Goal: Task Accomplishment & Management: Use online tool/utility

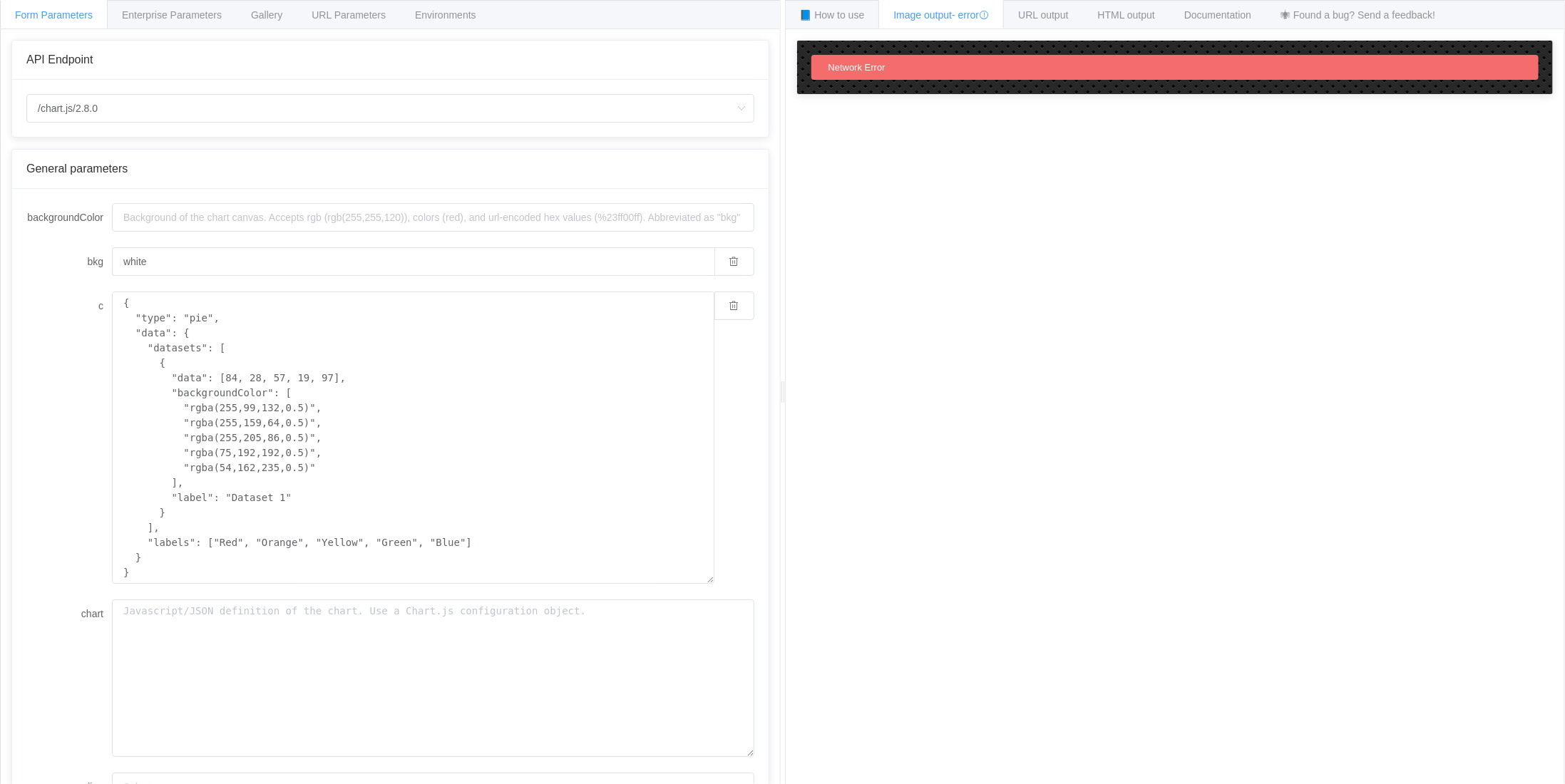
click at [954, 69] on div "Network Error" at bounding box center [1175, 68] width 728 height 25
click at [1055, 15] on span "URL output" at bounding box center [1043, 14] width 50 height 12
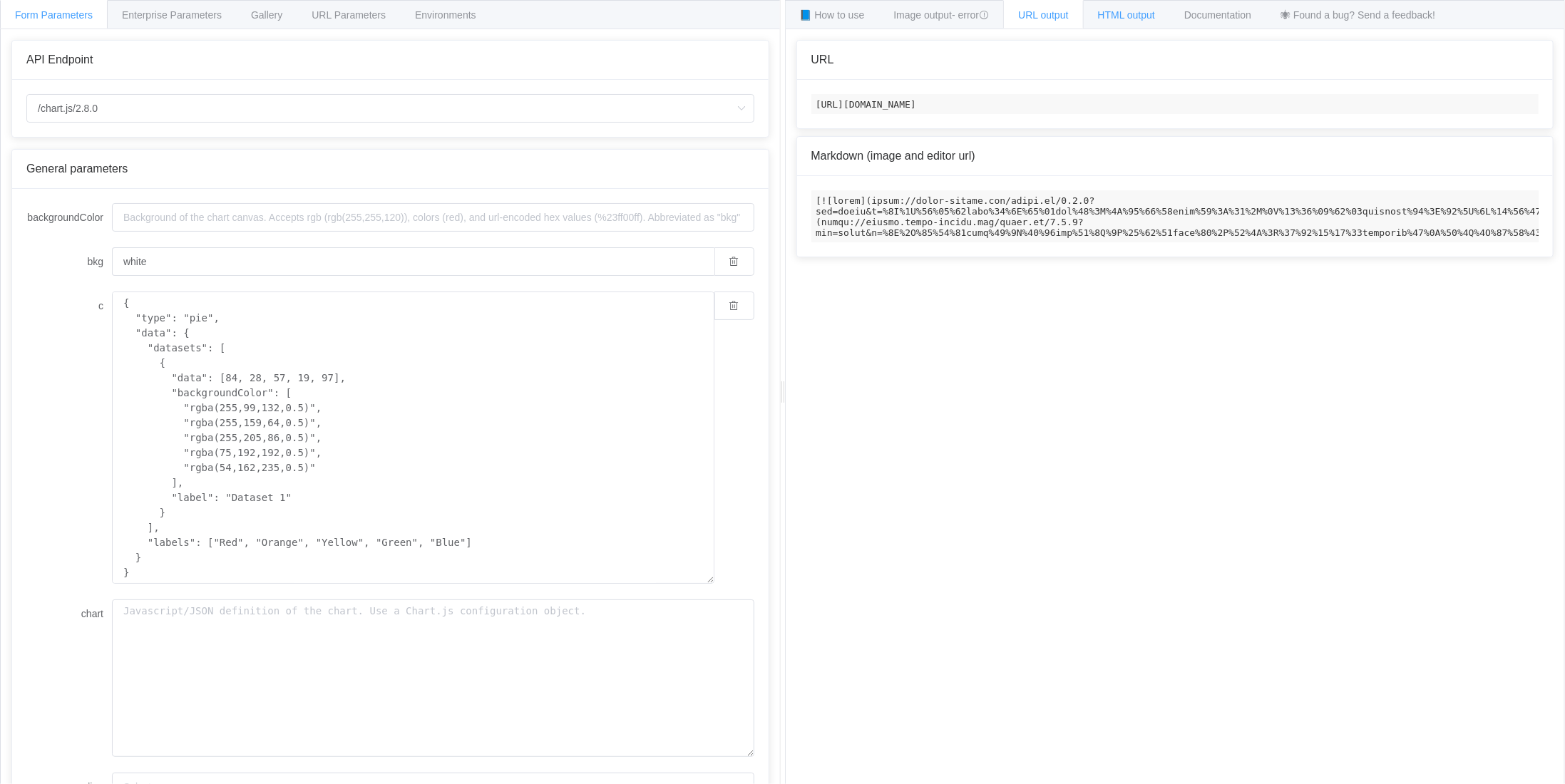
click at [1141, 16] on span "HTML output" at bounding box center [1127, 14] width 57 height 12
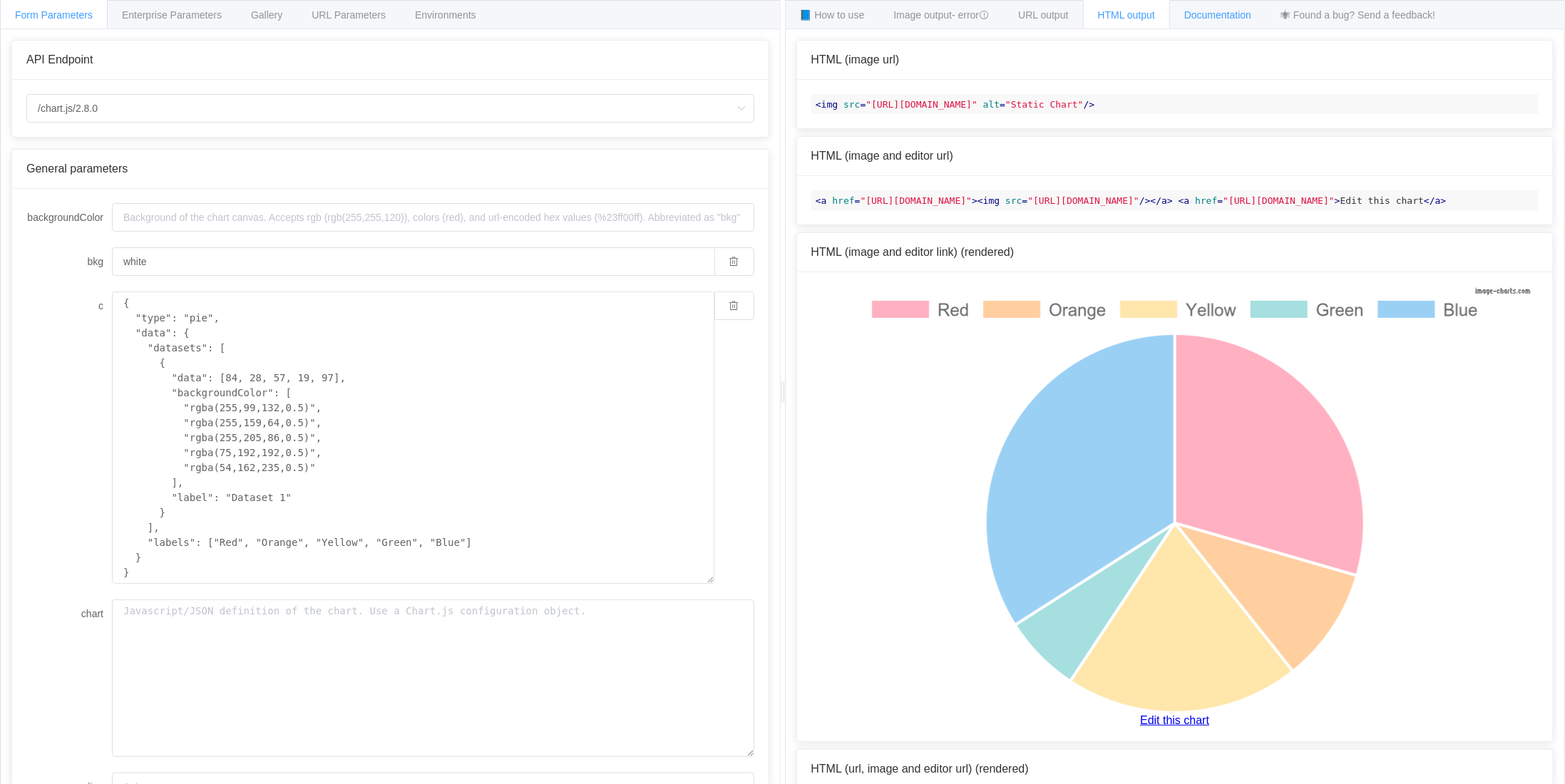
click at [1220, 7] on div "Documentation" at bounding box center [1217, 14] width 97 height 28
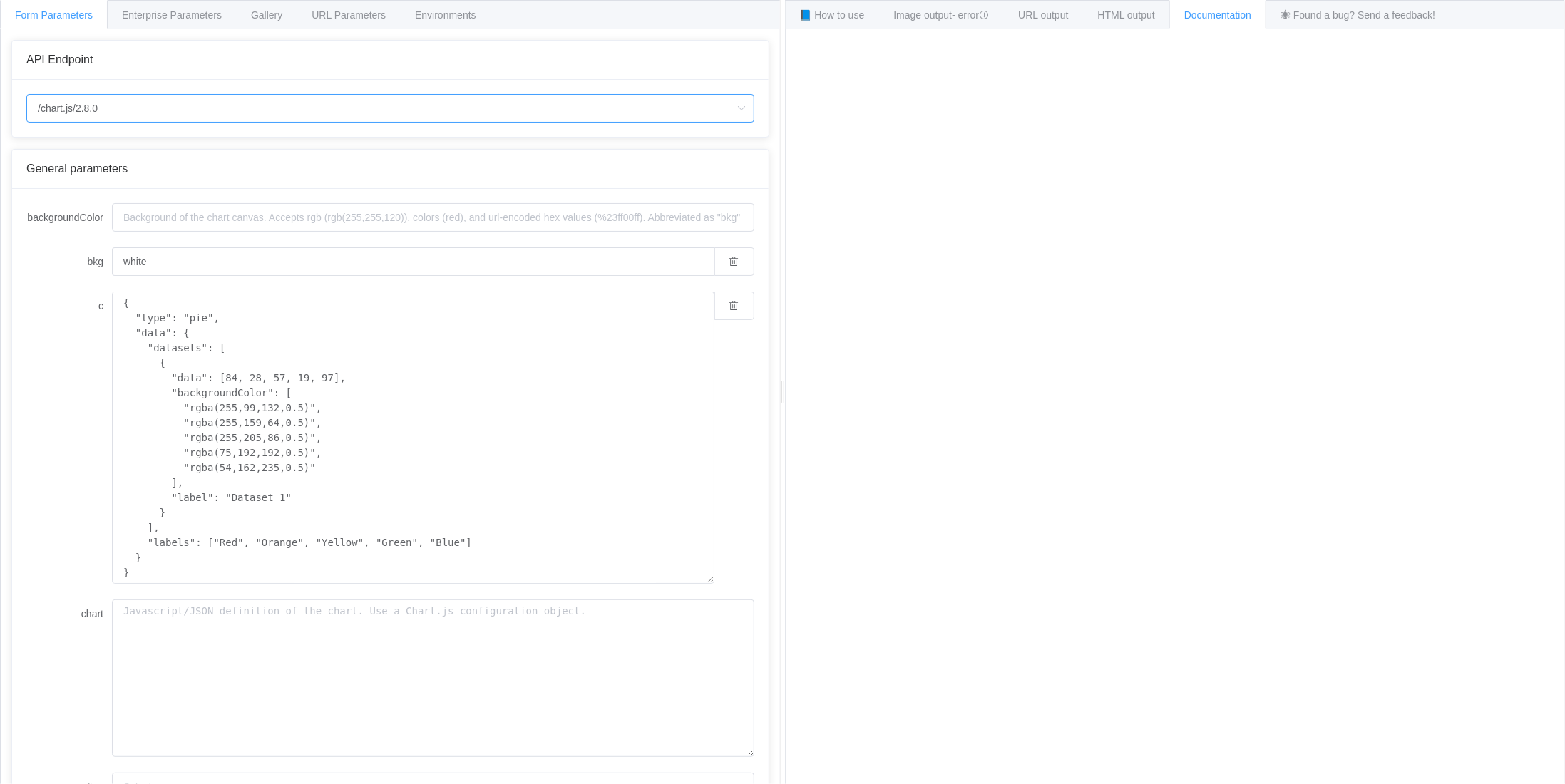
click at [585, 113] on input "/chart.js/2.8.0" at bounding box center [390, 108] width 728 height 28
click at [92, 148] on li "/chart" at bounding box center [390, 147] width 728 height 24
type input "/chart"
type input "20"
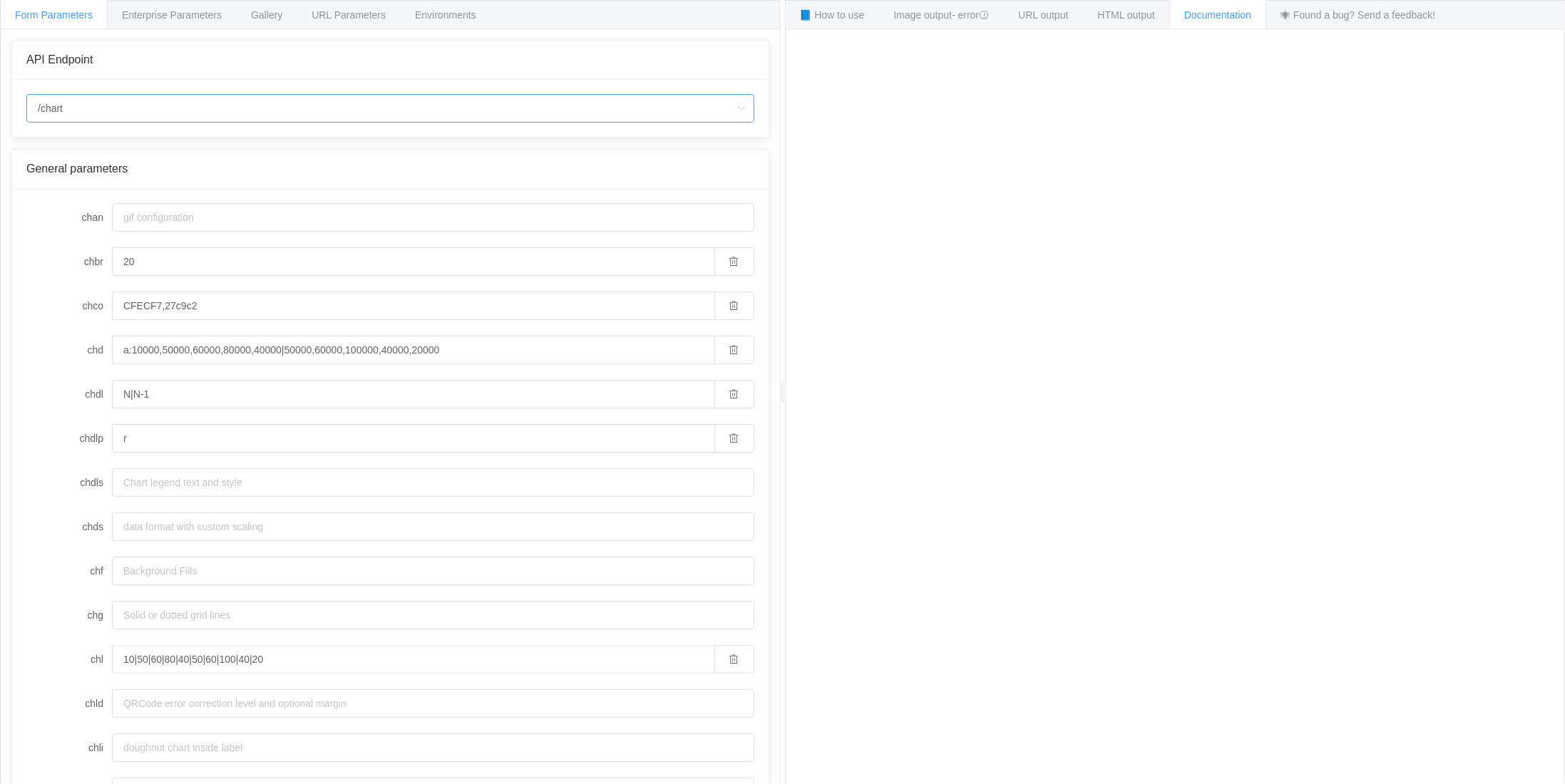
click at [111, 99] on input "/chart" at bounding box center [390, 108] width 728 height 28
click at [85, 170] on span "/chart.js/2.8.0" at bounding box center [70, 171] width 60 height 12
type input "/chart.js/2.8.0"
type input "white"
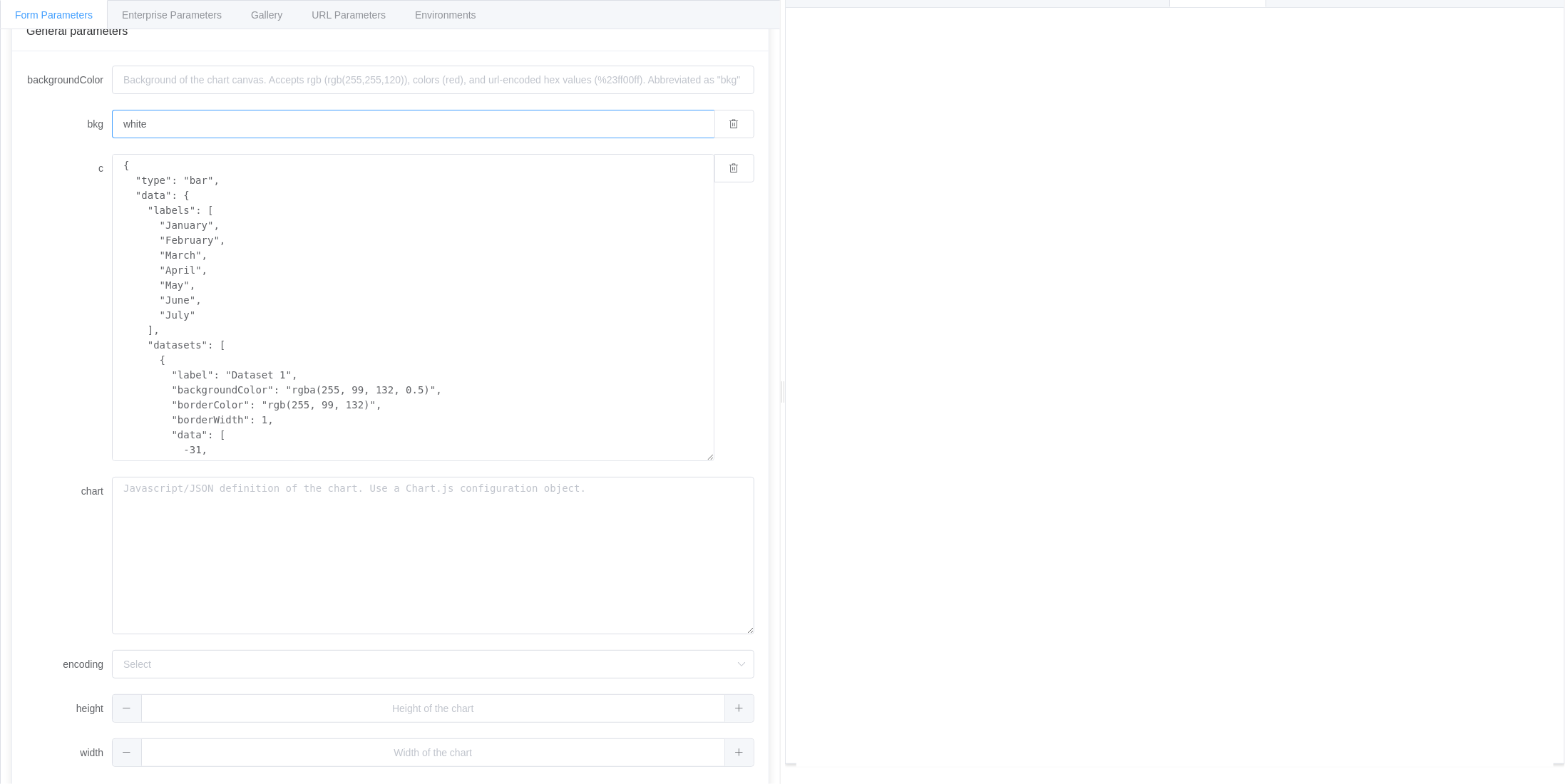
click at [667, 124] on input "white" at bounding box center [413, 124] width 602 height 28
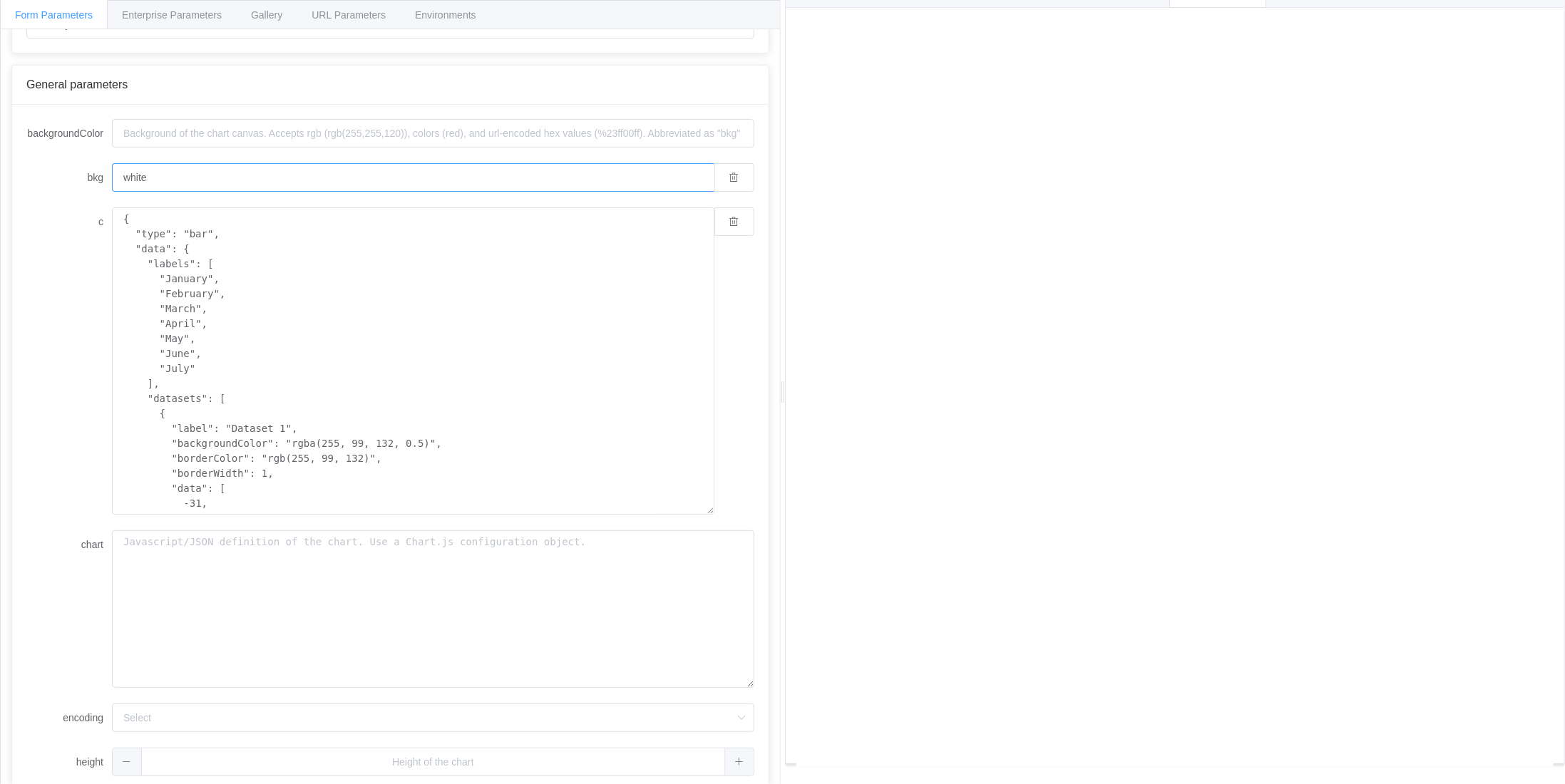
scroll to position [138, 0]
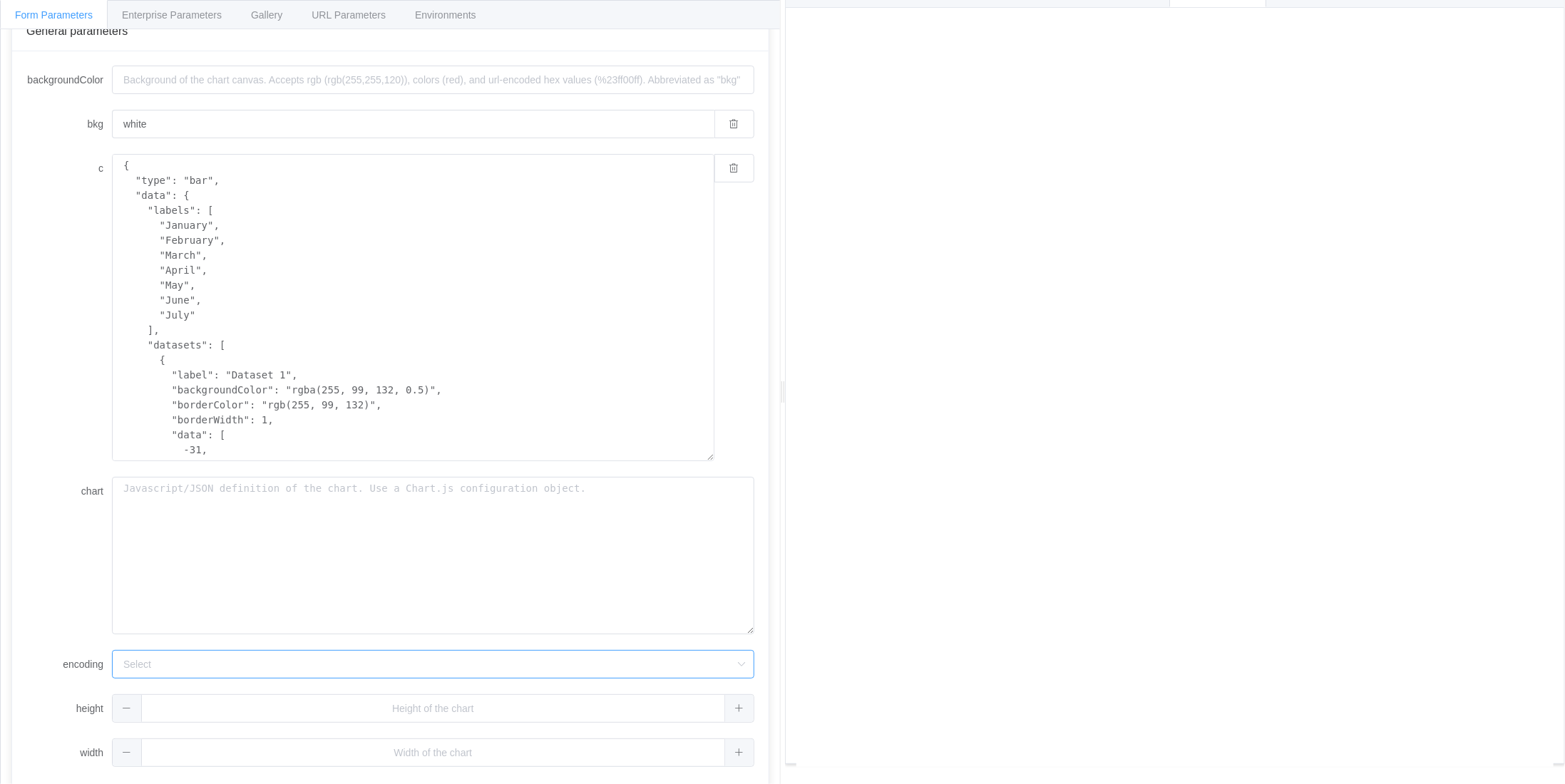
click at [742, 660] on input "encoding" at bounding box center [433, 664] width 642 height 28
click at [734, 703] on span at bounding box center [739, 708] width 29 height 27
type input "1"
click at [734, 703] on button "button" at bounding box center [734, 708] width 40 height 28
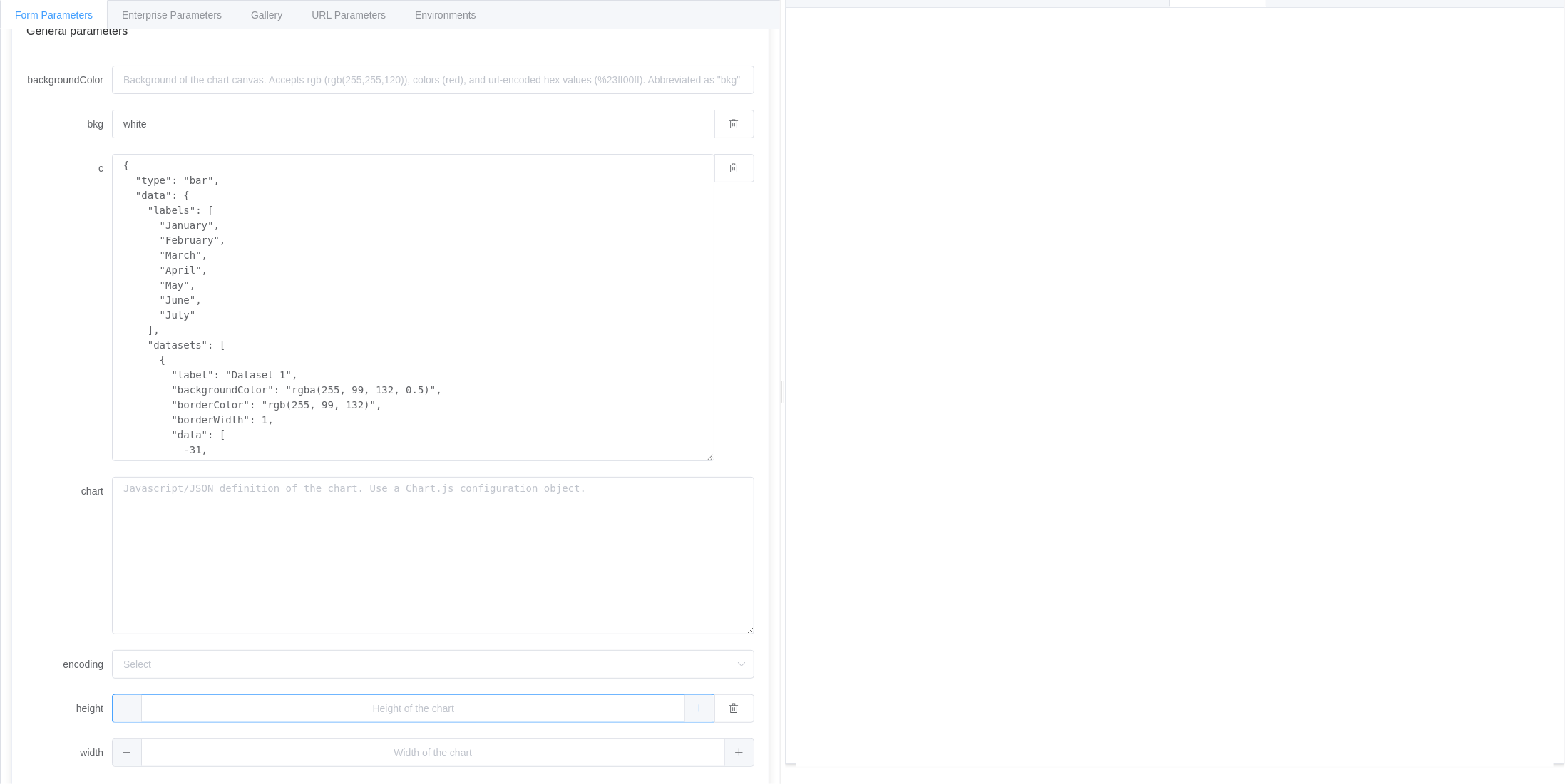
click at [714, 703] on span at bounding box center [699, 708] width 29 height 27
type input "1"
click at [734, 703] on button "button" at bounding box center [734, 708] width 40 height 28
click at [734, 703] on span at bounding box center [739, 708] width 29 height 27
type input "1"
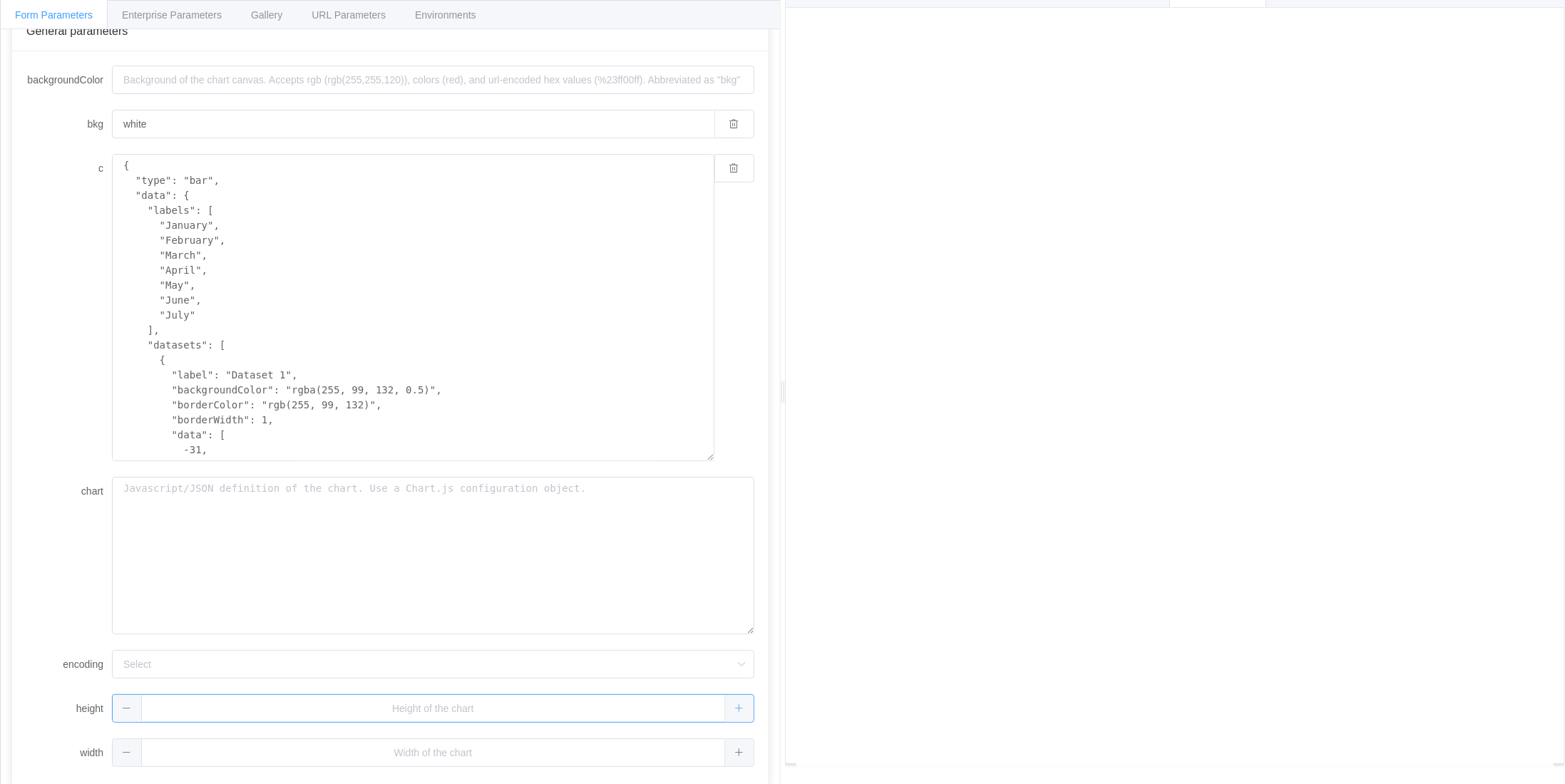
click at [734, 703] on span at bounding box center [739, 708] width 29 height 27
type input "1"
click at [734, 703] on button "button" at bounding box center [734, 708] width 40 height 28
click at [460, 706] on input "text" at bounding box center [433, 708] width 642 height 28
type input "100"
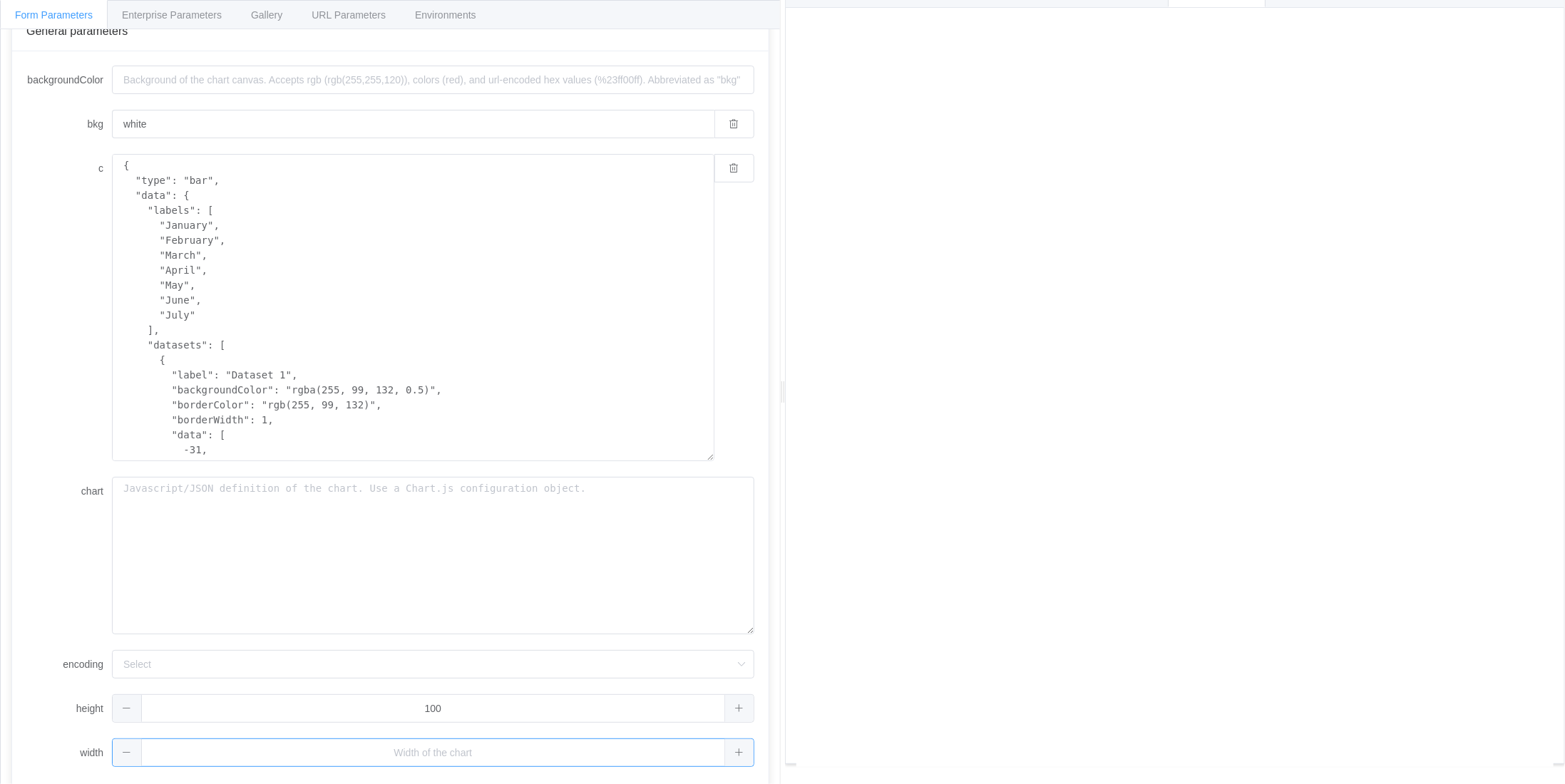
click at [455, 749] on input "text" at bounding box center [433, 753] width 642 height 28
type input "500"
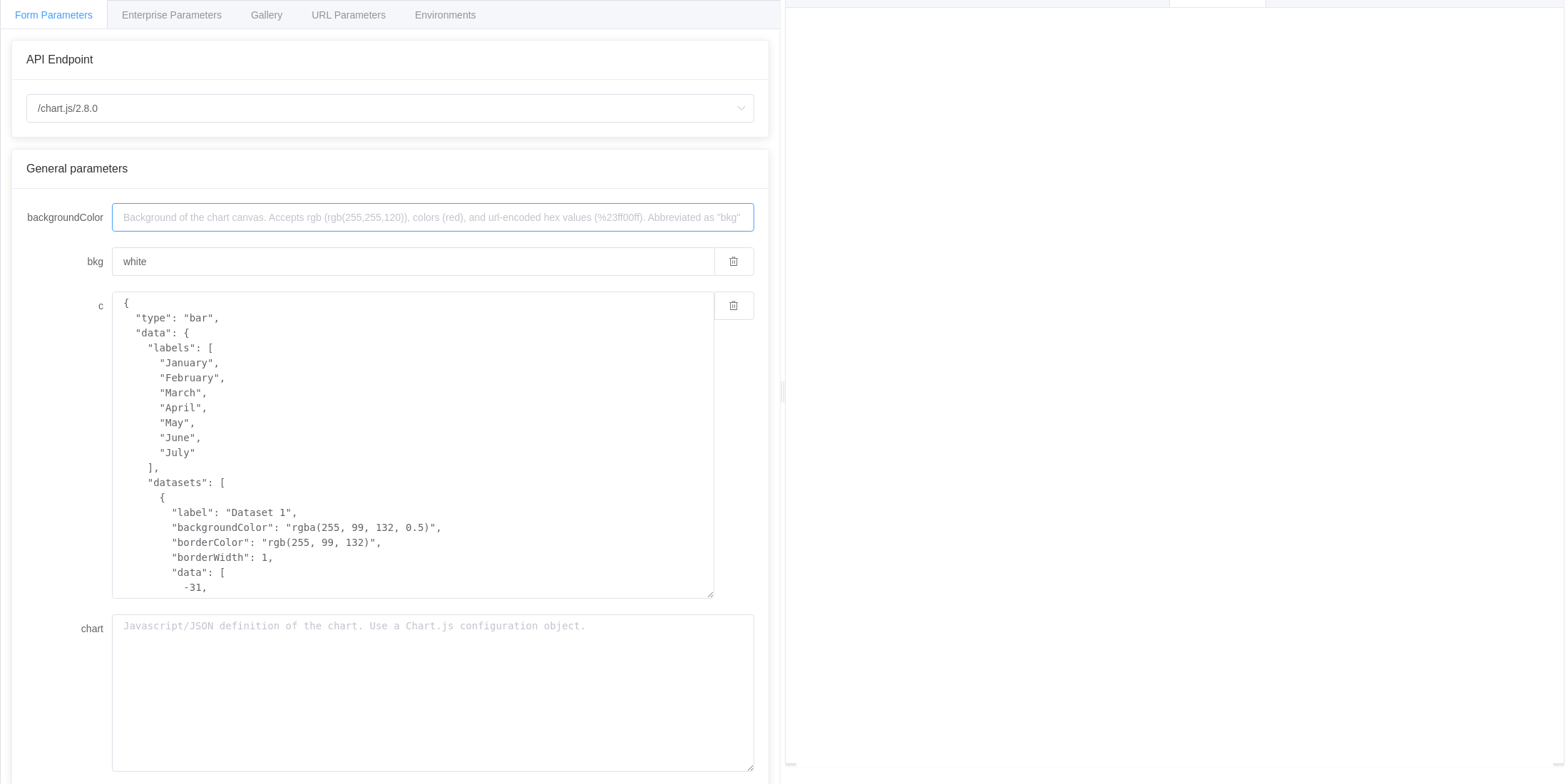
click at [368, 214] on input "backgroundColor" at bounding box center [433, 217] width 642 height 28
click at [459, 219] on input "backgroundColor" at bounding box center [433, 217] width 642 height 28
click at [351, 264] on input "white" at bounding box center [413, 261] width 602 height 28
click at [336, 347] on textarea "{ "type": "bar", "data": { "labels": [ "January", "February", "March", "April",…" at bounding box center [413, 445] width 602 height 308
click at [199, 358] on textarea "{ "type": "bar", "data": { "labels": [ "January", "February", "March", "April",…" at bounding box center [413, 445] width 602 height 308
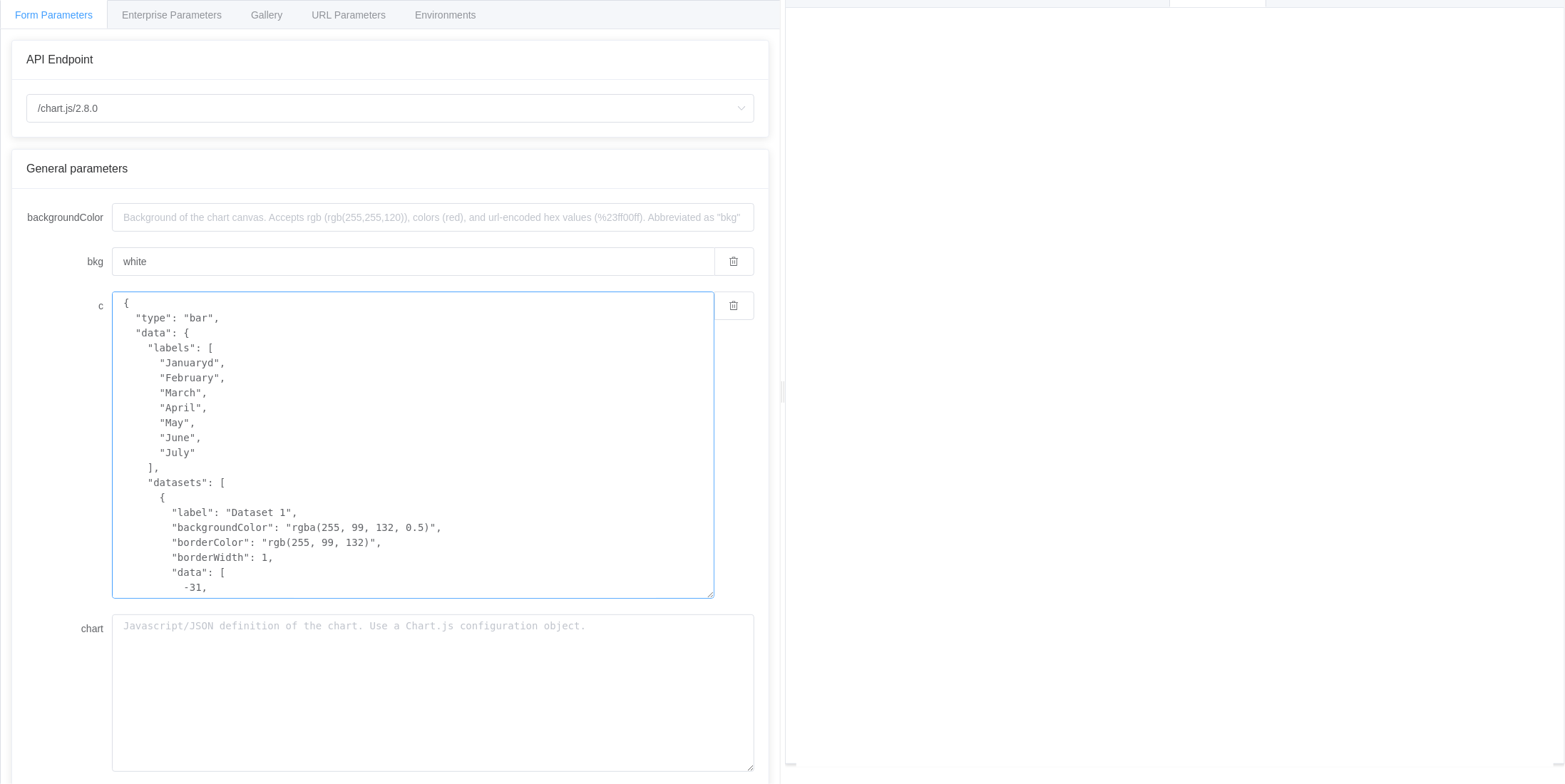
type textarea "{ "type": "bar", "data": { "labels": [ "Januarydd", "February", "March", "April…"
click at [849, 12] on span "📘 How to use" at bounding box center [832, 14] width 65 height 12
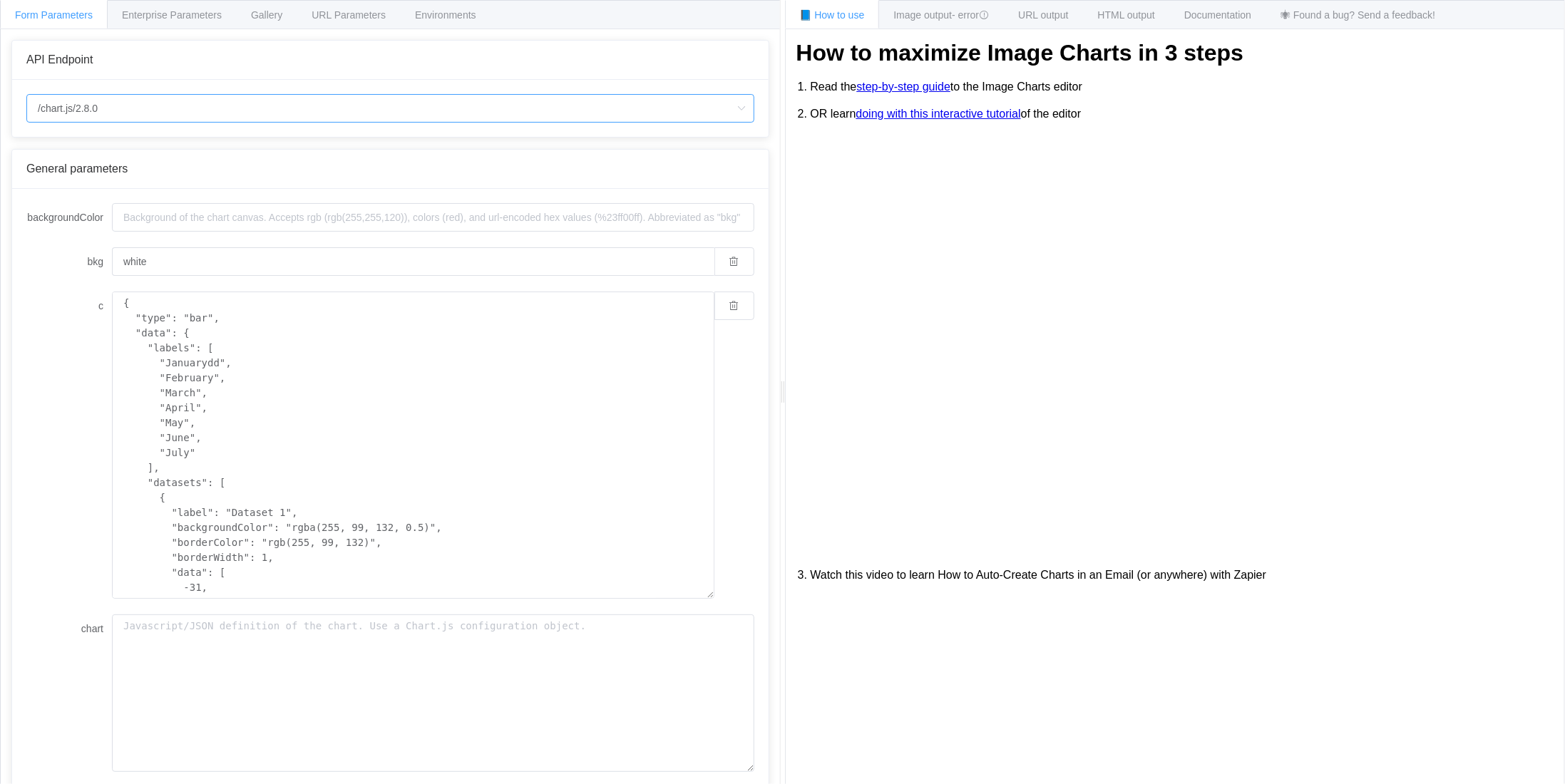
click at [197, 112] on input "/chart.js/2.8.0" at bounding box center [390, 108] width 728 height 28
click at [169, 150] on li "/chart" at bounding box center [390, 147] width 728 height 24
type input "/chart"
type input "20"
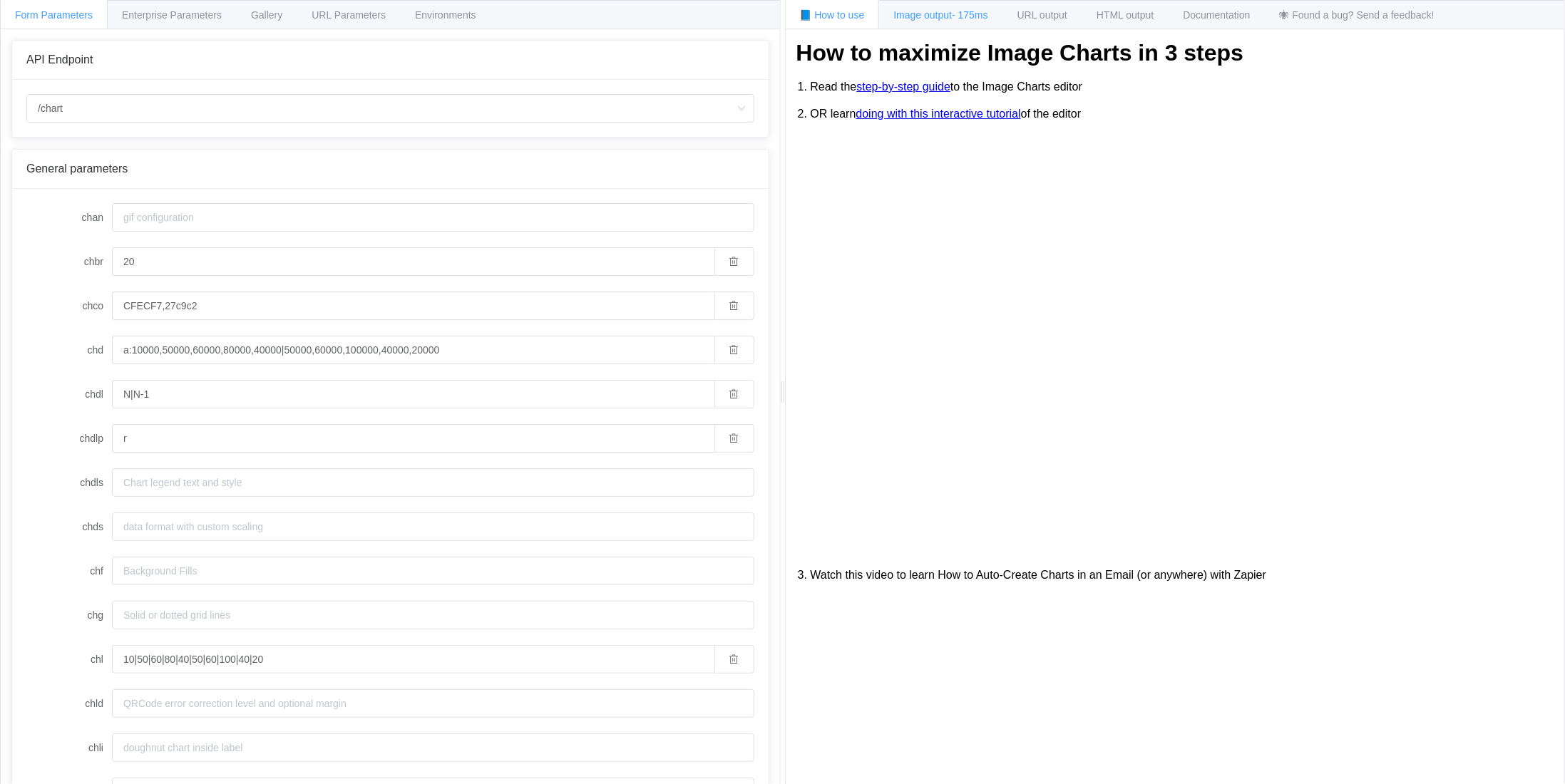
click at [929, 13] on span "Image output - 175ms" at bounding box center [941, 14] width 94 height 12
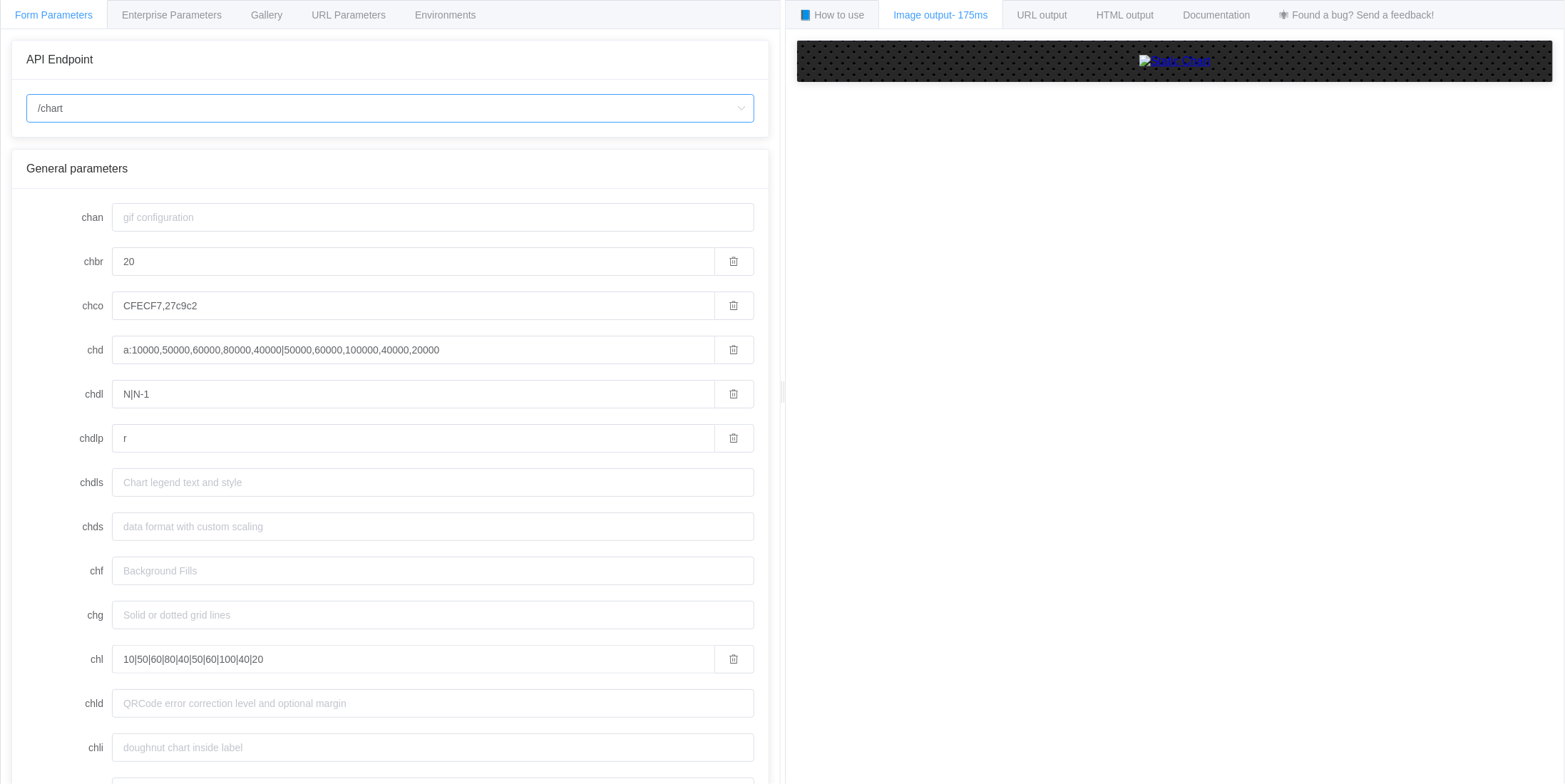
click at [275, 107] on input "/chart" at bounding box center [390, 108] width 728 height 28
click at [166, 169] on li "/chart.js/2.8.0" at bounding box center [390, 171] width 728 height 24
type input "/chart.js/2.8.0"
type input "white"
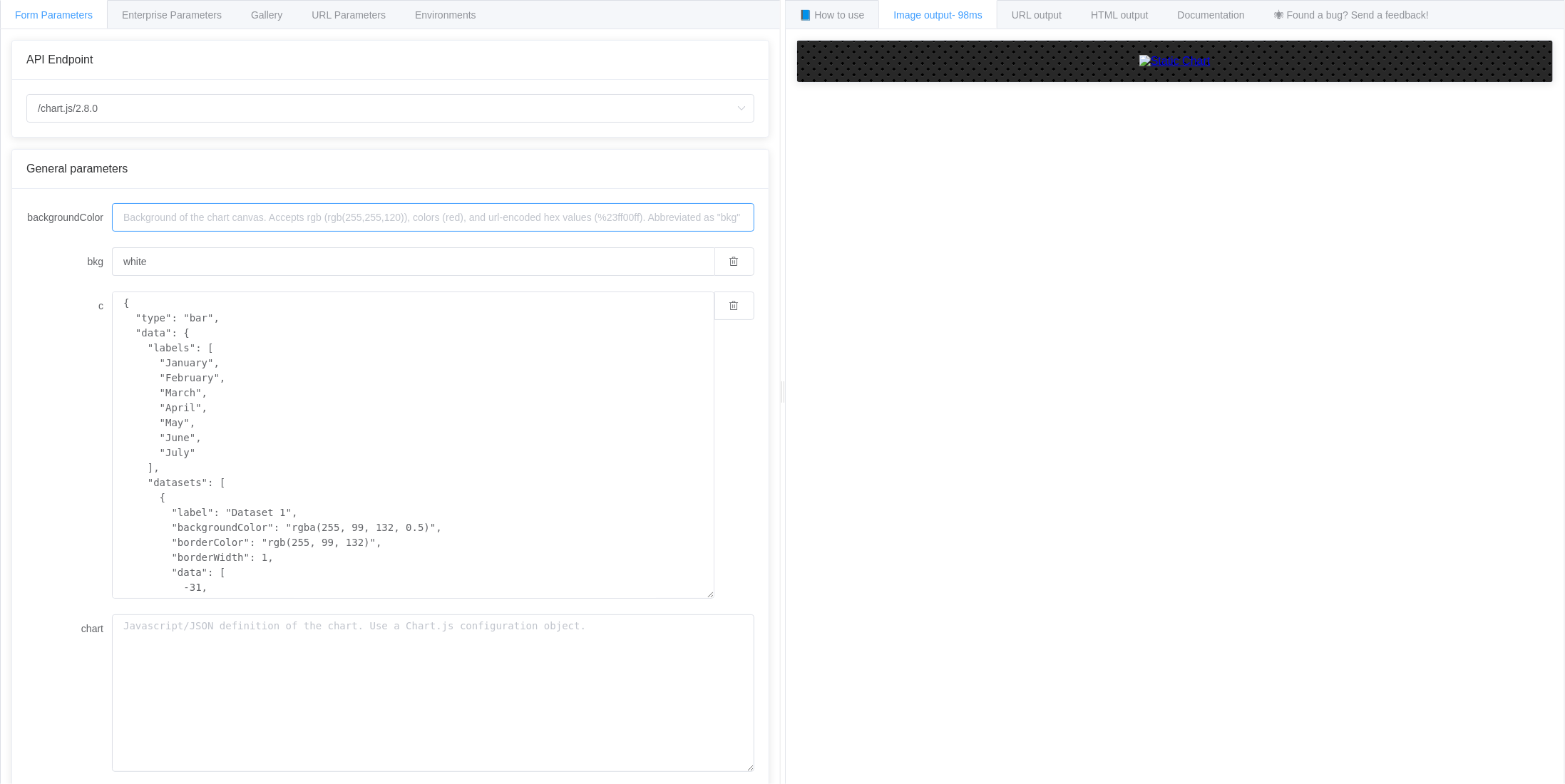
click at [165, 212] on input "backgroundColor" at bounding box center [433, 217] width 642 height 28
drag, startPoint x: 197, startPoint y: 256, endPoint x: 87, endPoint y: 257, distance: 110.0
click at [88, 256] on div "bkg white" at bounding box center [390, 261] width 728 height 28
type input "transparent"
click at [179, 362] on textarea "{ "type": "bar", "data": { "labels": [ "January", "February", "March", "April",…" at bounding box center [413, 445] width 602 height 308
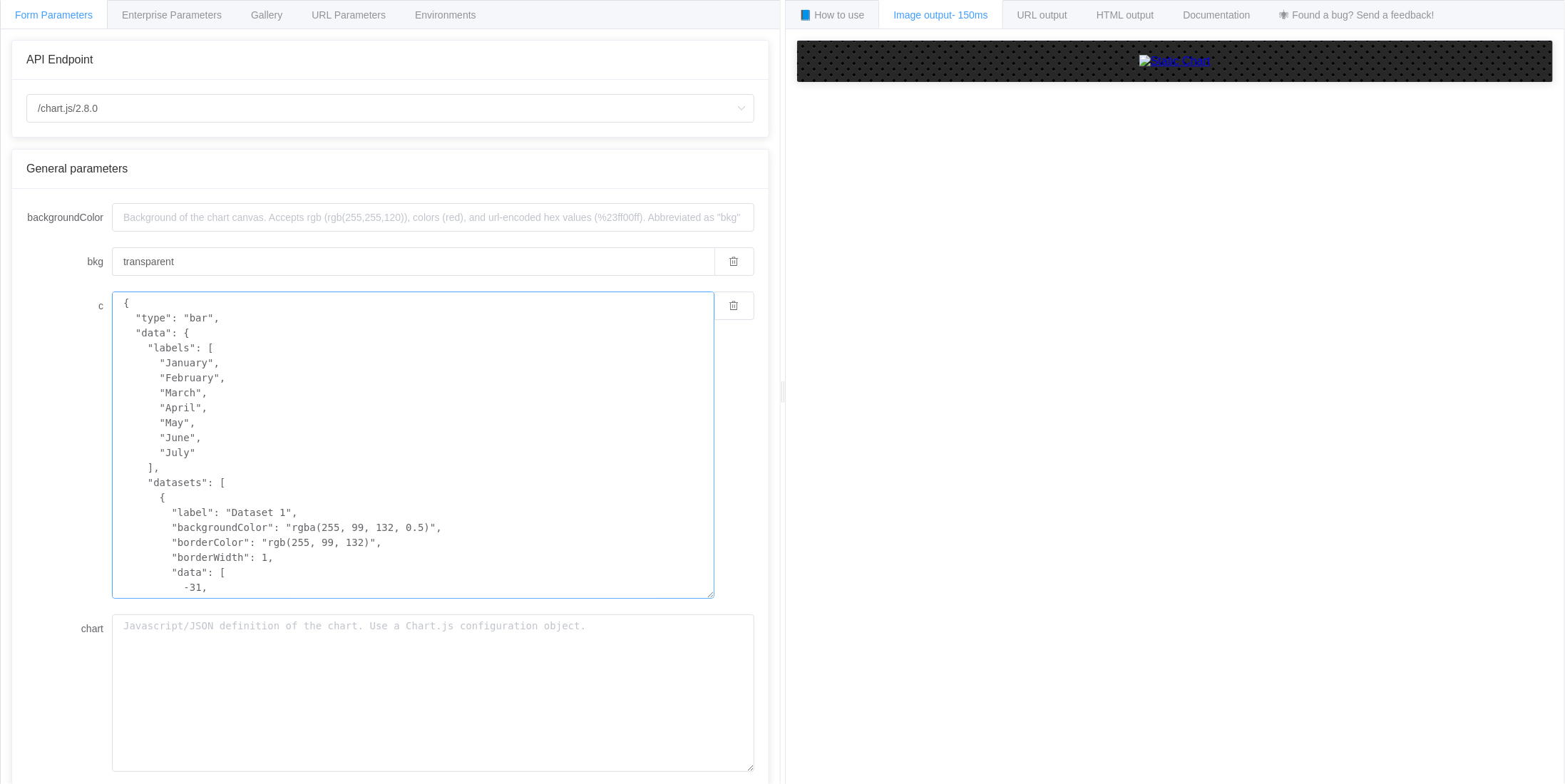
click at [179, 362] on textarea "{ "type": "bar", "data": { "labels": [ "January", "February", "March", "April",…" at bounding box center [413, 445] width 602 height 308
click at [178, 375] on textarea "{ "type": "bar", "data": { "labels": [ "WR1", "February", "March", "April", "Ma…" at bounding box center [413, 445] width 602 height 308
click at [172, 389] on textarea "{ "type": "bar", "data": { "labels": [ "WR1", "WR2", "March", "April", "May", "…" at bounding box center [413, 445] width 602 height 308
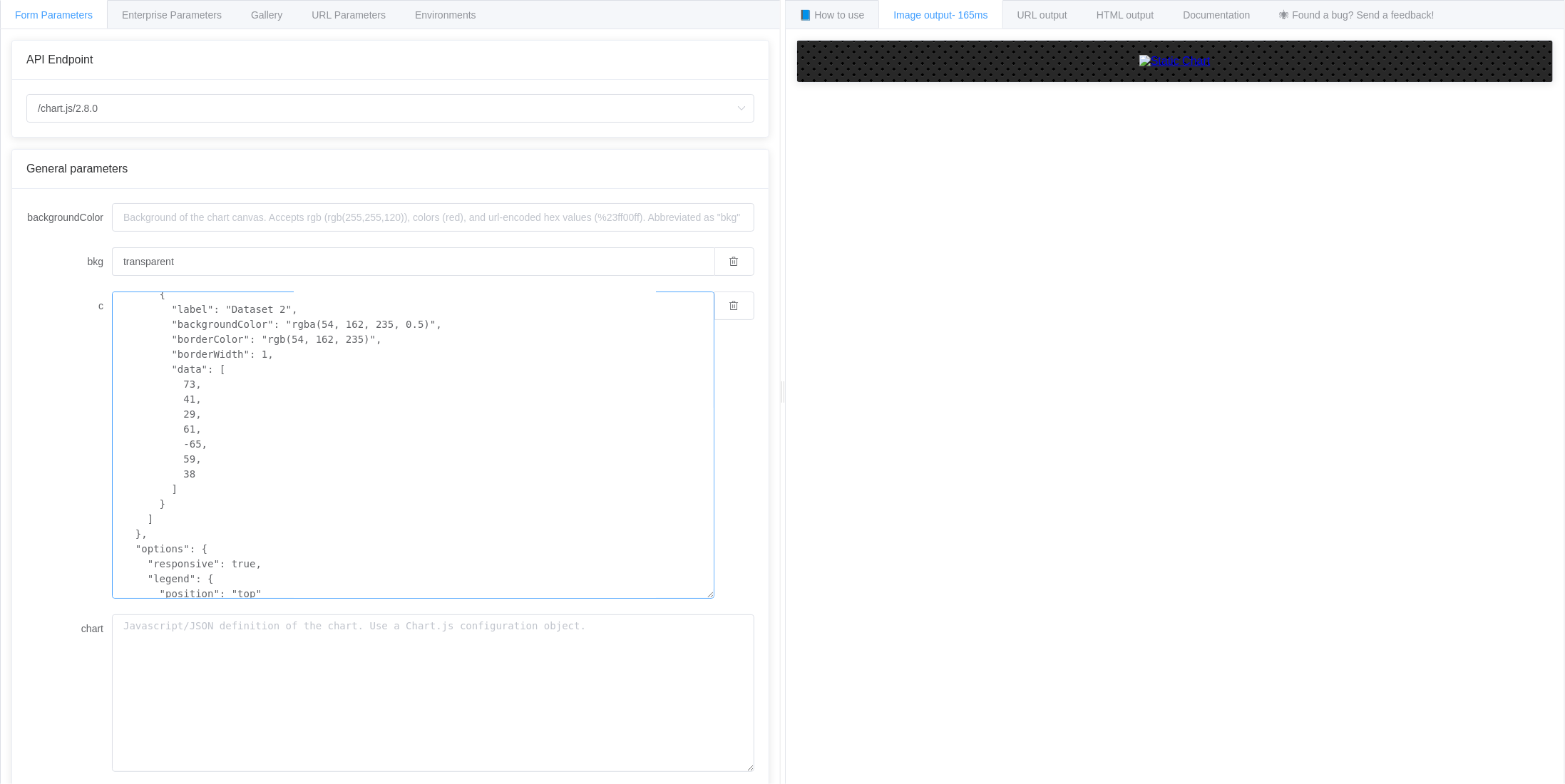
scroll to position [356, 0]
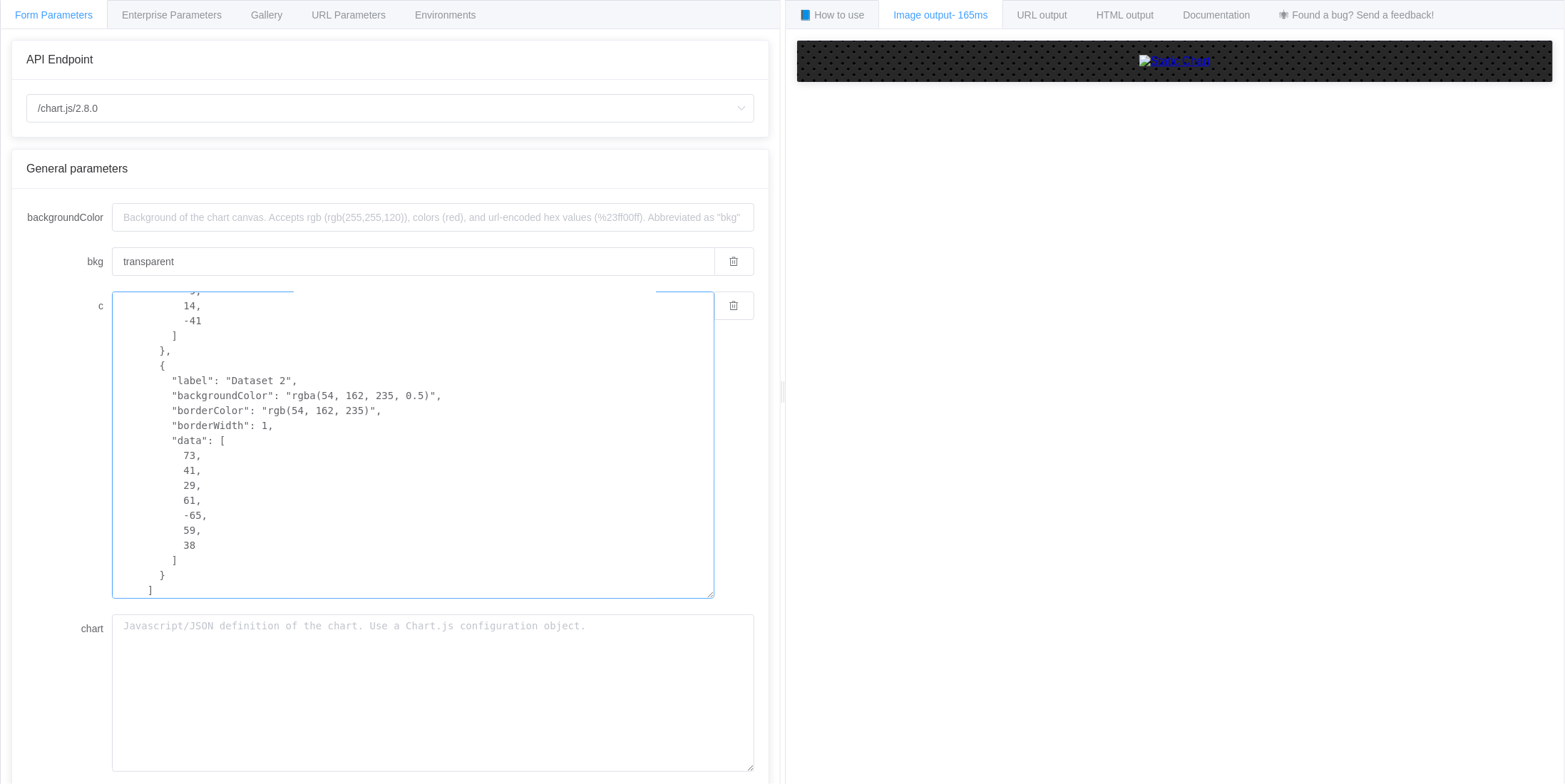
click at [267, 422] on textarea "{ "type": "bar", "data": { "labels": [ "WR1", "WR2", "WR3", "April", "May", "Ju…" at bounding box center [413, 445] width 602 height 308
type textarea "{ "type": "bar", "data": { "labels": [ "WR1", "WR2", "WR3", "April", "May", "Ju…"
click at [268, 447] on textarea "{ "type": "bar", "data": { "labels": [ "WR1", "WR2", "WR3", "April", "May", "Ju…" at bounding box center [413, 445] width 602 height 308
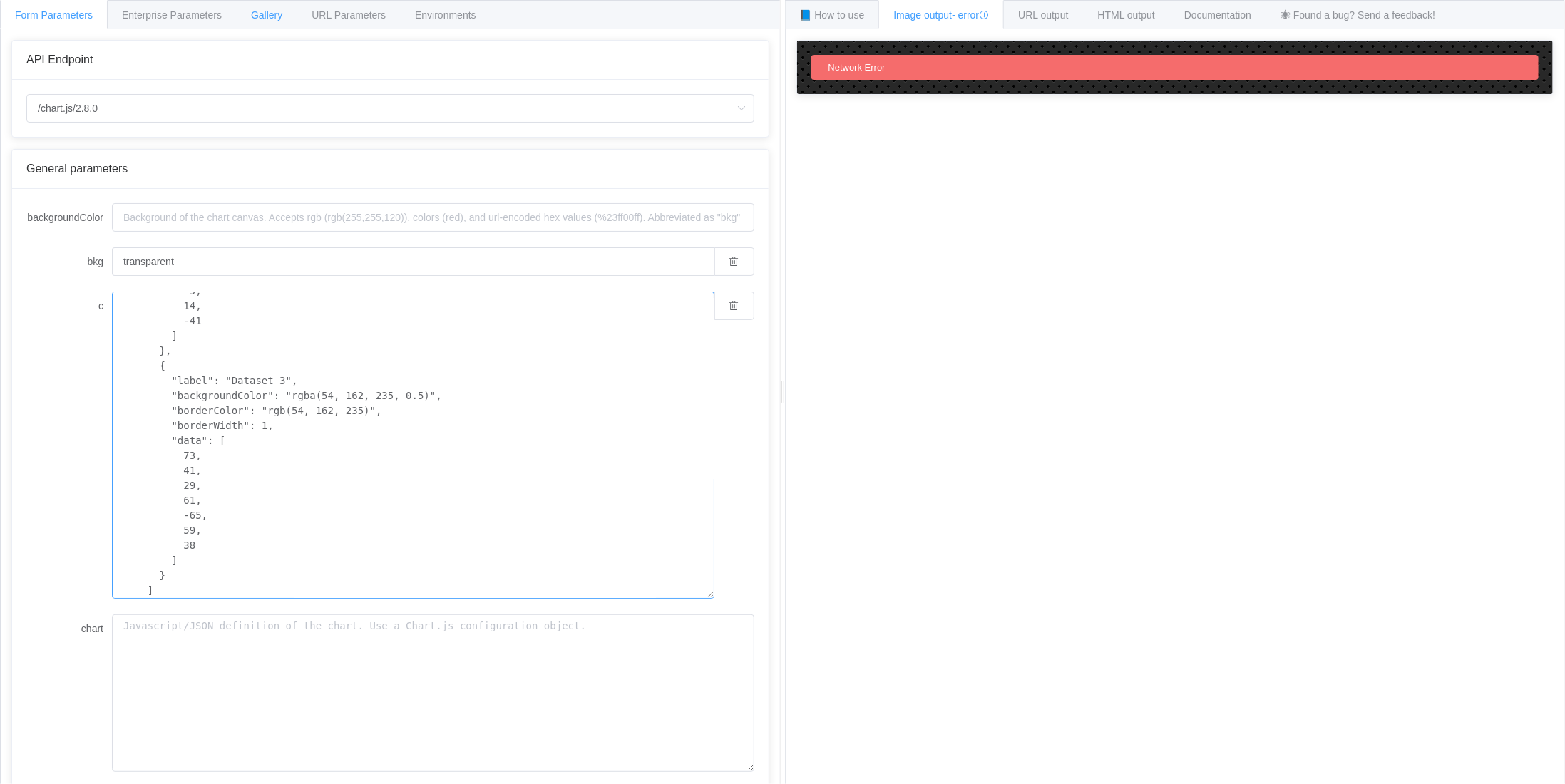
type textarea "{ "type": "bar", "data": { "labels": [ "WR1", "WR2", "WR3", "April", "May", "Ju…"
